Goal: Check status

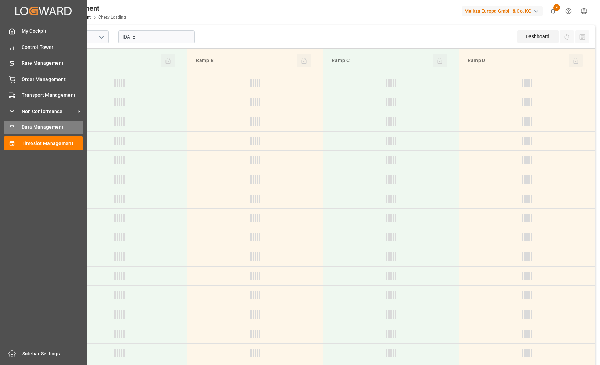
type input "Chezy Loading"
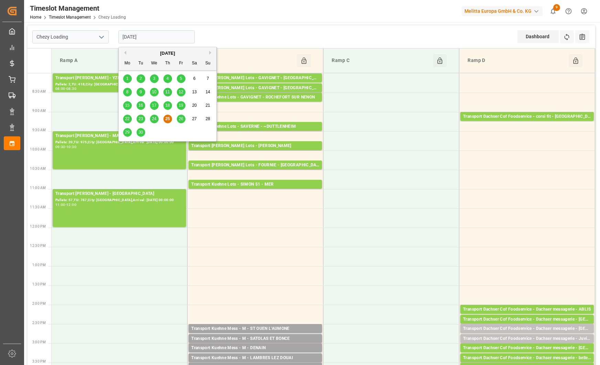
click at [160, 40] on input "[DATE]" at bounding box center [156, 36] width 76 height 13
click at [179, 118] on span "26" at bounding box center [181, 118] width 4 height 5
type input "[DATE]"
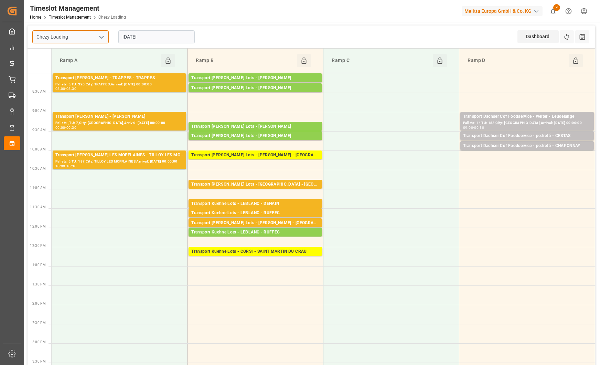
click at [108, 39] on input "Chezy Loading" at bounding box center [70, 36] width 76 height 13
click at [105, 37] on icon "open menu" at bounding box center [101, 37] width 8 height 8
click at [92, 63] on div "Chezy Unloading" at bounding box center [71, 67] width 76 height 15
type input "Chezy Unloading"
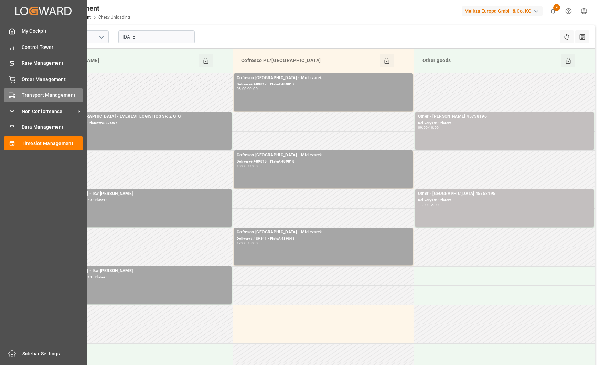
click at [19, 92] on div "Transport Management Transport Management" at bounding box center [43, 94] width 79 height 13
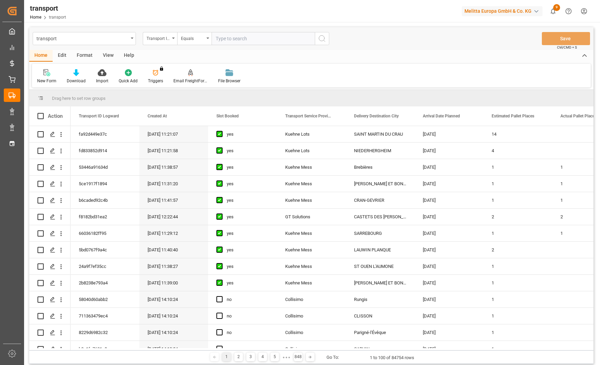
click at [171, 38] on div "Transport ID Logward" at bounding box center [160, 38] width 34 height 13
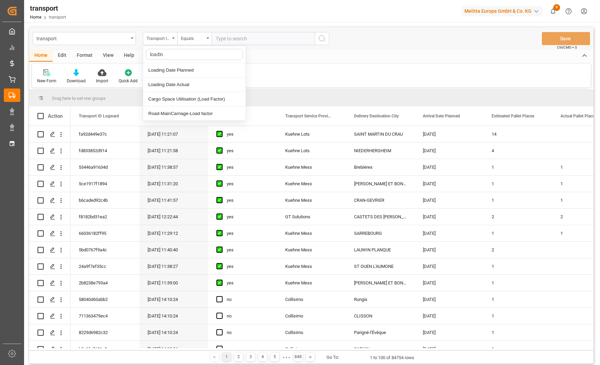
type input "loading"
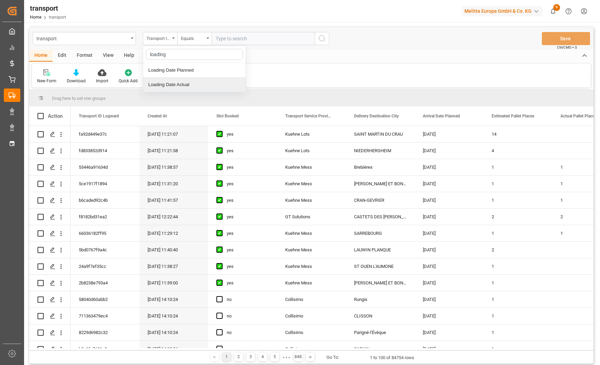
click at [161, 88] on div "Loading Date Actual" at bounding box center [194, 84] width 103 height 14
drag, startPoint x: 249, startPoint y: 40, endPoint x: 262, endPoint y: 38, distance: 12.8
click at [249, 40] on input "text" at bounding box center [263, 38] width 103 height 13
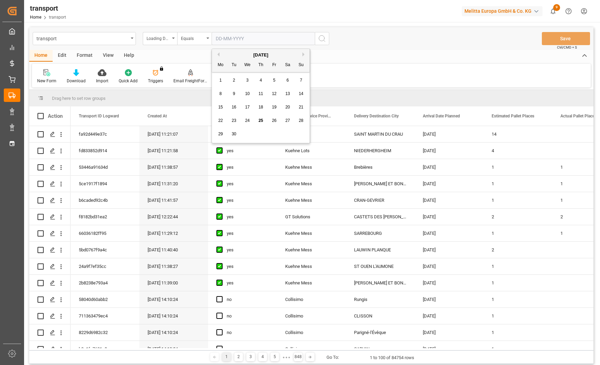
click at [251, 121] on div "24" at bounding box center [247, 121] width 9 height 8
type input "[DATE]"
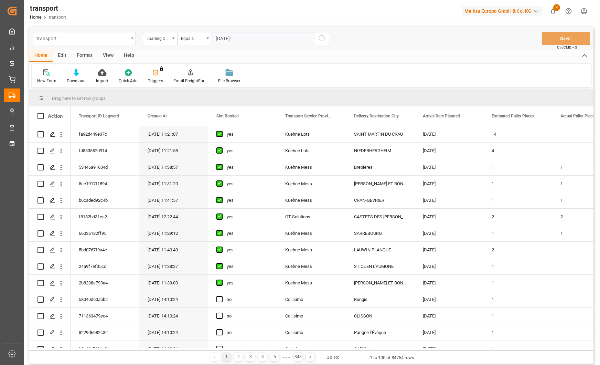
click at [320, 35] on icon "search button" at bounding box center [322, 38] width 8 height 8
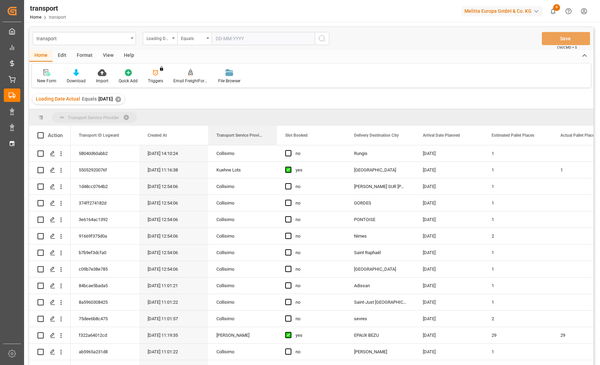
drag, startPoint x: 298, startPoint y: 137, endPoint x: 201, endPoint y: 119, distance: 98.7
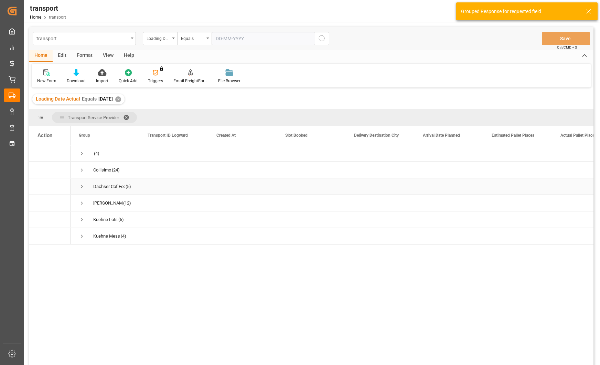
click at [79, 185] on span "Press SPACE to select this row." at bounding box center [82, 186] width 6 height 6
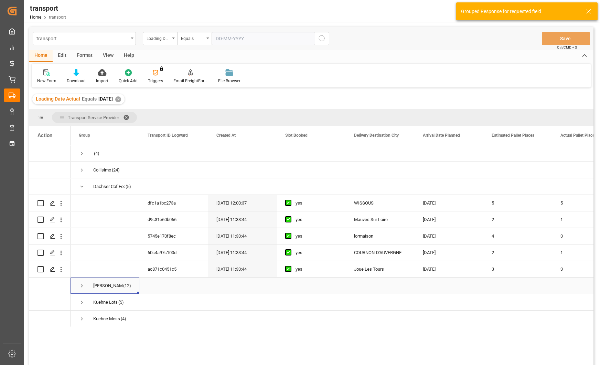
click at [81, 286] on span "Press SPACE to select this row." at bounding box center [82, 286] width 6 height 6
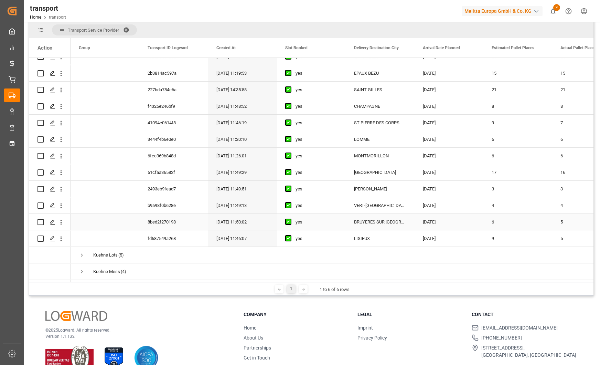
scroll to position [102, 0]
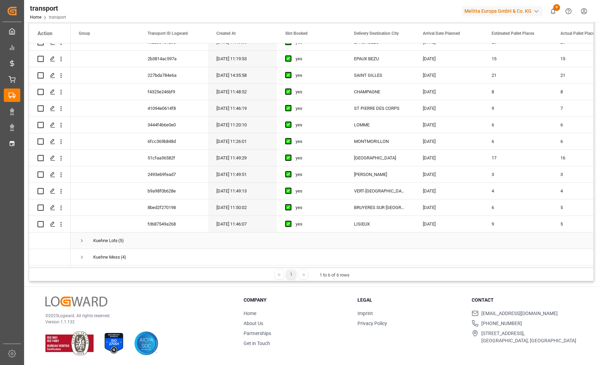
click at [79, 237] on span "Press SPACE to select this row." at bounding box center [82, 240] width 6 height 6
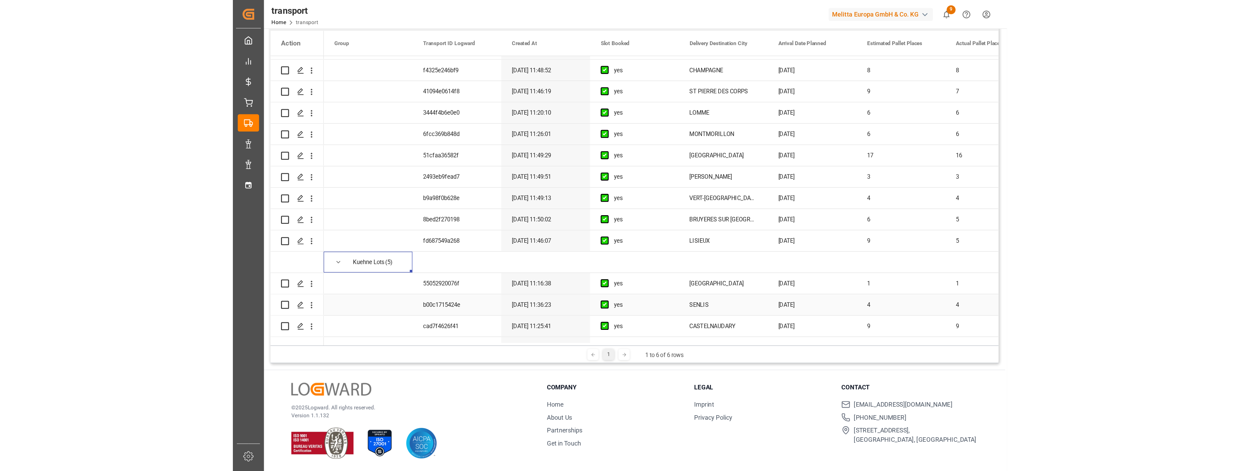
scroll to position [243, 0]
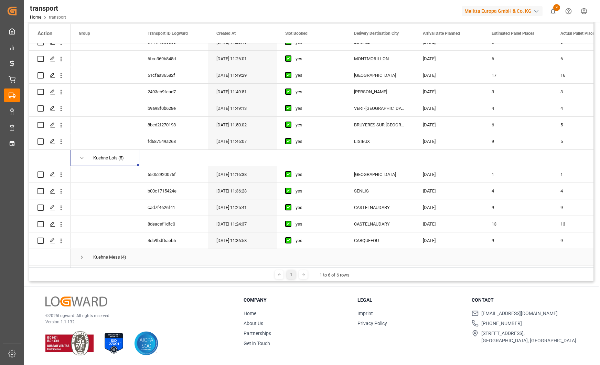
click at [81, 254] on span "Press SPACE to select this row." at bounding box center [82, 257] width 6 height 6
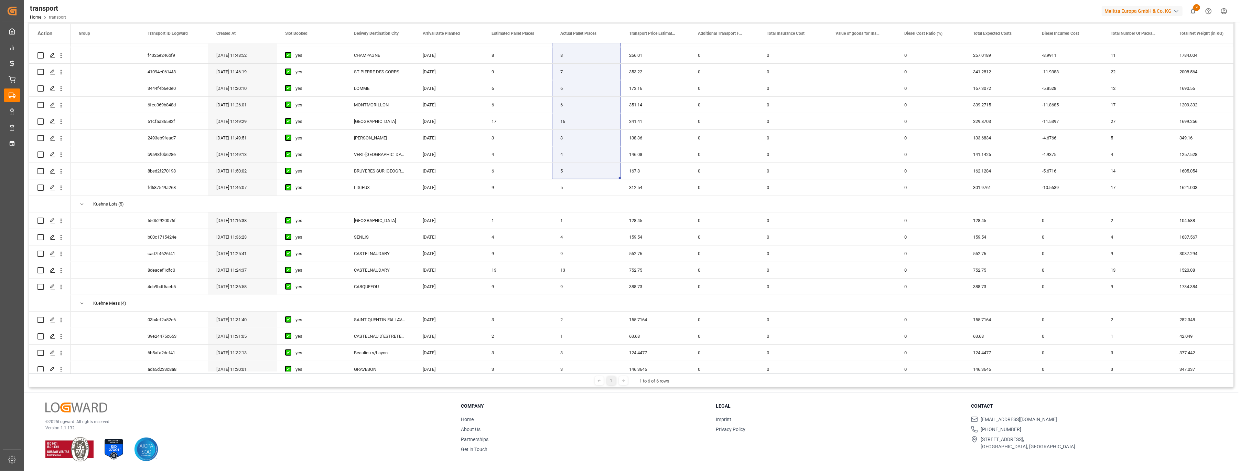
scroll to position [202, 0]
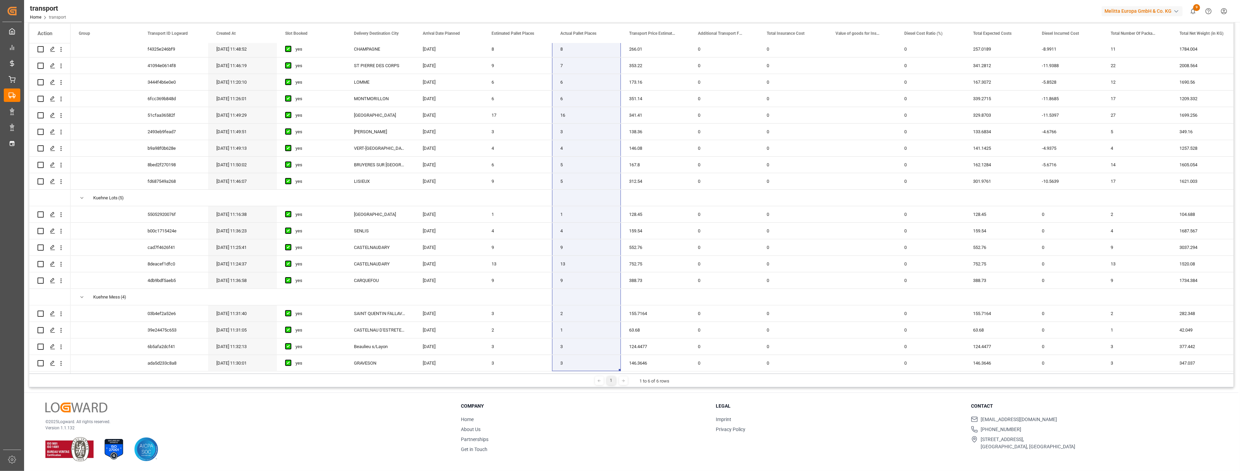
drag, startPoint x: 587, startPoint y: 100, endPoint x: 592, endPoint y: 370, distance: 270.2
click at [592, 364] on div "(4)" at bounding box center [631, 207] width 1205 height 328
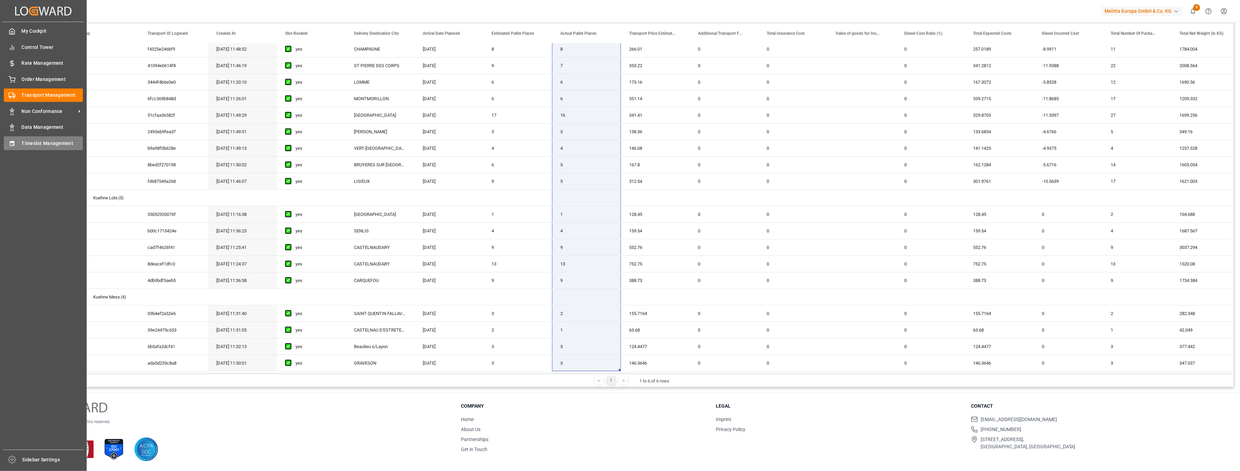
click at [43, 143] on span "Timeslot Management" at bounding box center [53, 143] width 62 height 7
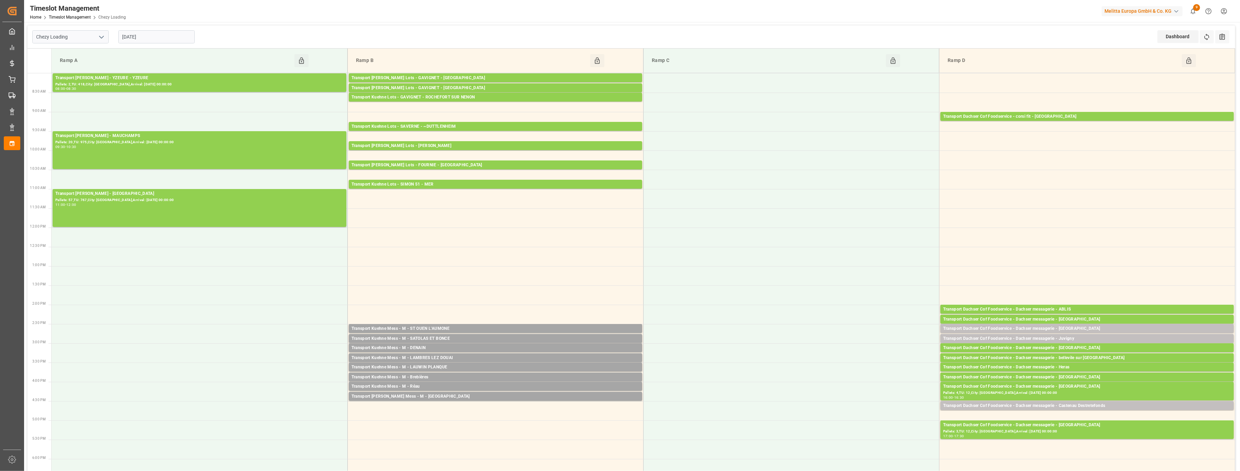
click at [102, 39] on icon "open menu" at bounding box center [101, 37] width 8 height 8
click at [89, 64] on div "Chezy Unloading" at bounding box center [71, 67] width 76 height 15
type input "Chezy Unloading"
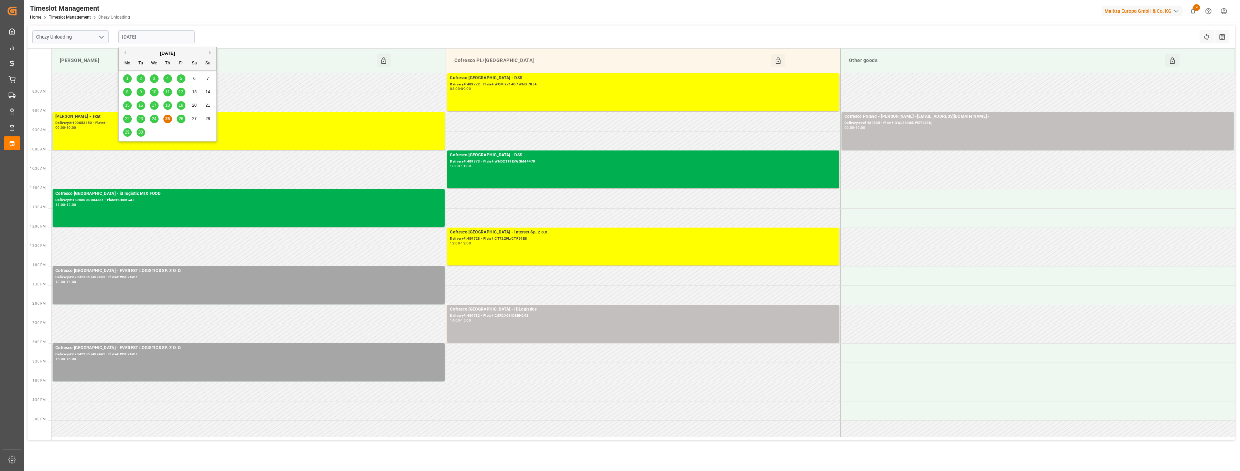
click at [154, 34] on input "[DATE]" at bounding box center [156, 36] width 76 height 13
click at [178, 118] on div "26" at bounding box center [181, 119] width 9 height 8
type input "[DATE]"
